Goal: Transaction & Acquisition: Purchase product/service

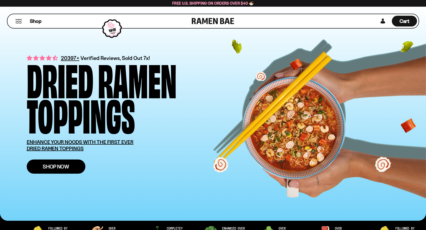
click at [62, 170] on link "Shop Now" at bounding box center [56, 167] width 59 height 14
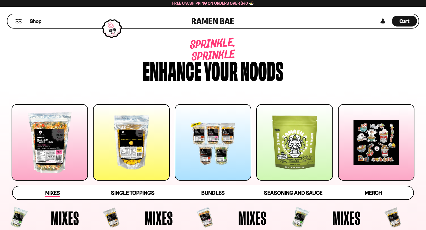
click at [54, 194] on span "Mixes" at bounding box center [52, 193] width 15 height 7
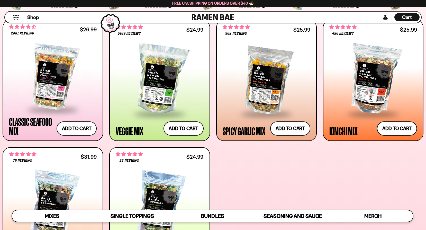
scroll to position [183, 0]
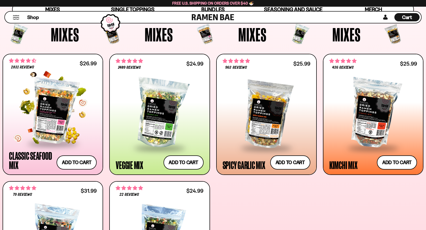
click at [53, 135] on div at bounding box center [53, 111] width 88 height 64
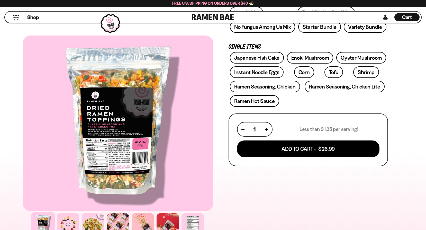
scroll to position [80, 0]
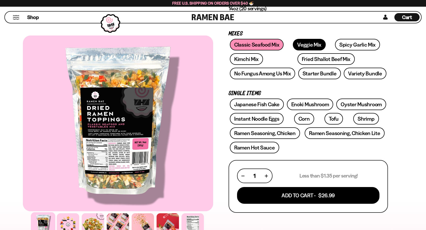
click at [300, 45] on link "Veggie Mix" at bounding box center [309, 45] width 33 height 12
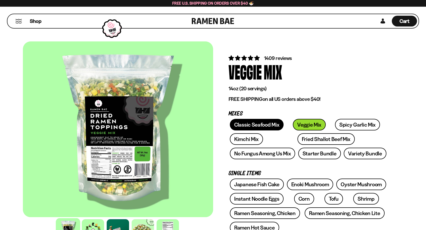
click at [245, 124] on link "Classic Seafood Mix" at bounding box center [257, 125] width 54 height 12
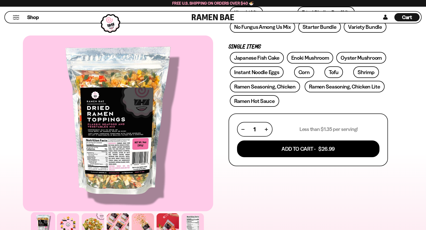
scroll to position [130, 0]
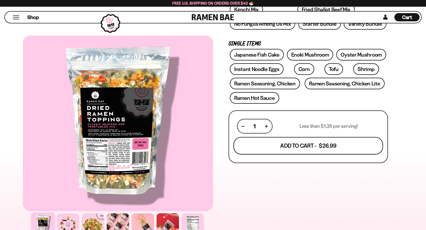
click at [296, 148] on button "Add To Cart - $26.99" at bounding box center [309, 145] width 150 height 17
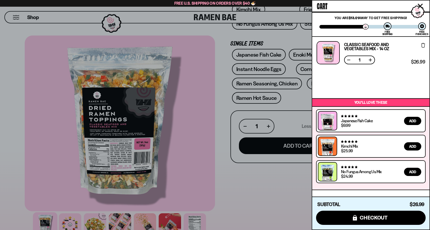
click at [186, 147] on div at bounding box center [215, 115] width 430 height 230
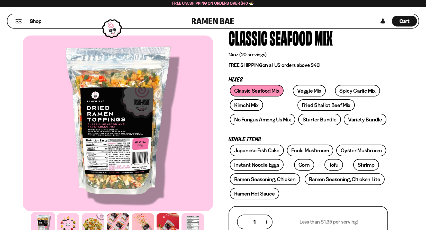
scroll to position [25, 0]
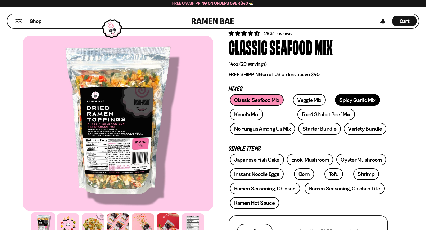
click at [342, 99] on link "Spicy Garlic Mix" at bounding box center [357, 100] width 45 height 12
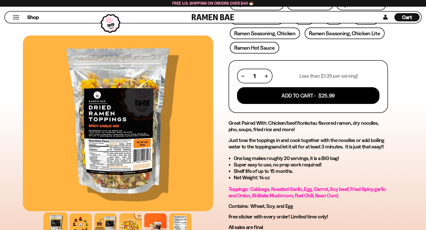
scroll to position [205, 0]
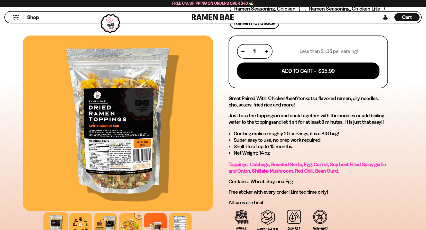
click at [128, 173] on div at bounding box center [118, 124] width 190 height 176
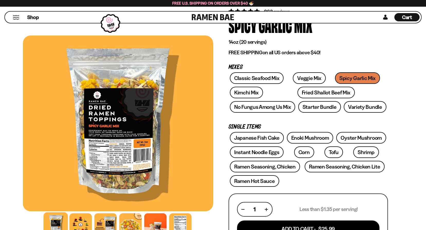
scroll to position [40, 0]
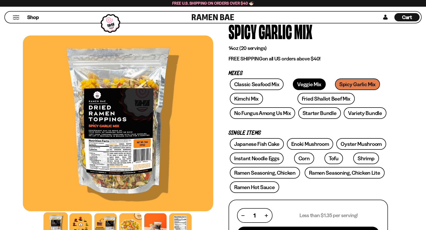
click at [302, 81] on link "Veggie Mix" at bounding box center [309, 84] width 33 height 12
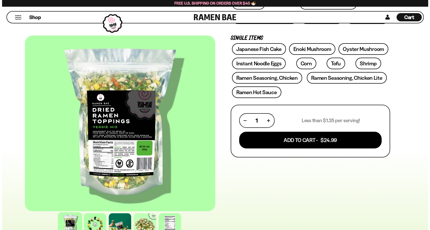
scroll to position [132, 0]
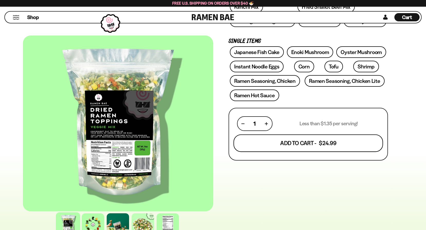
click at [311, 141] on button "Add To Cart - $24.99" at bounding box center [309, 143] width 150 height 17
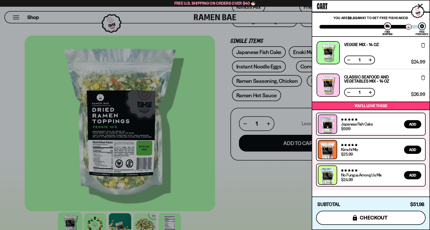
click at [366, 219] on span "checkout" at bounding box center [374, 218] width 28 height 6
